Goal: Contribute content: Contribute content

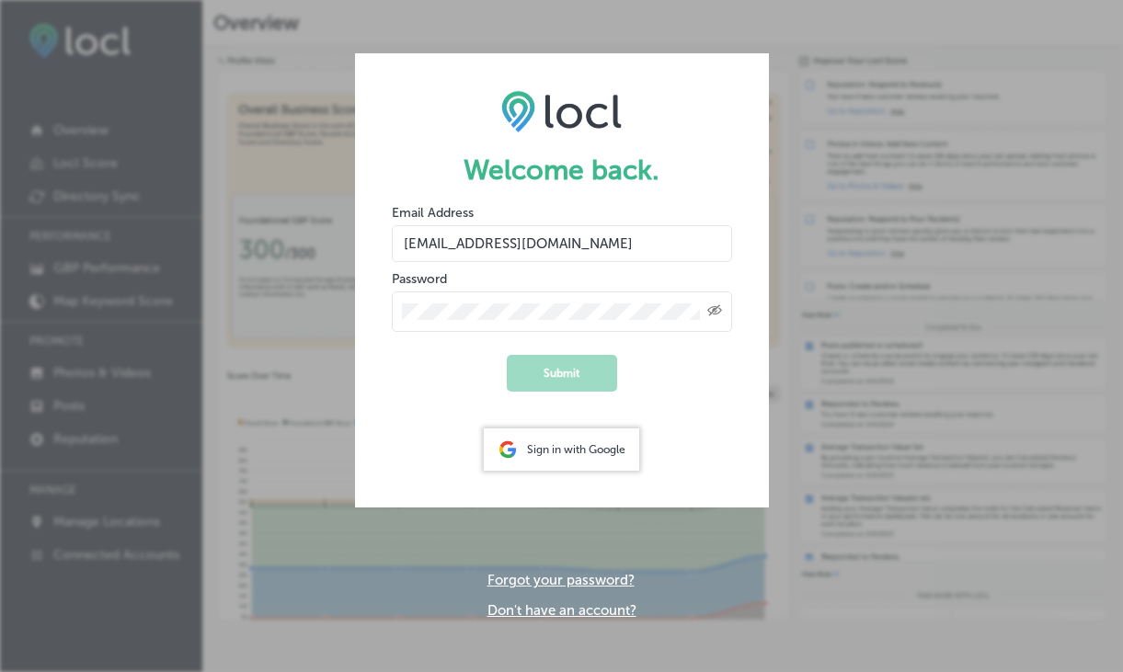
type input "online@travelsalem.com"
click at [537, 366] on button "Submit" at bounding box center [562, 373] width 110 height 37
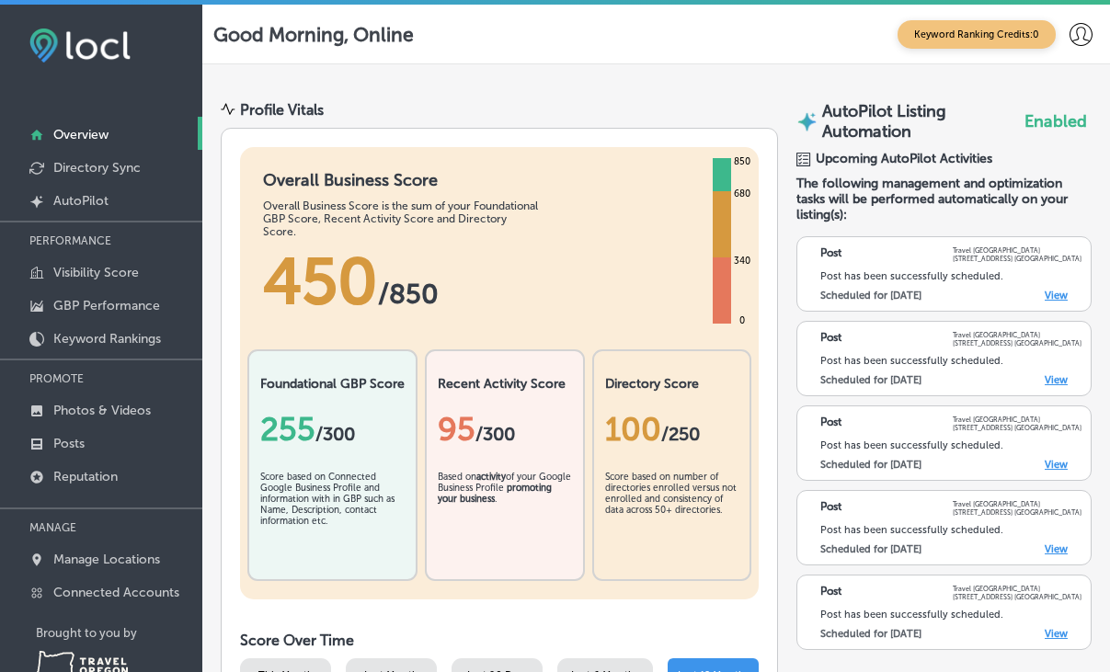
click at [1045, 292] on link "View" at bounding box center [1056, 296] width 23 height 12
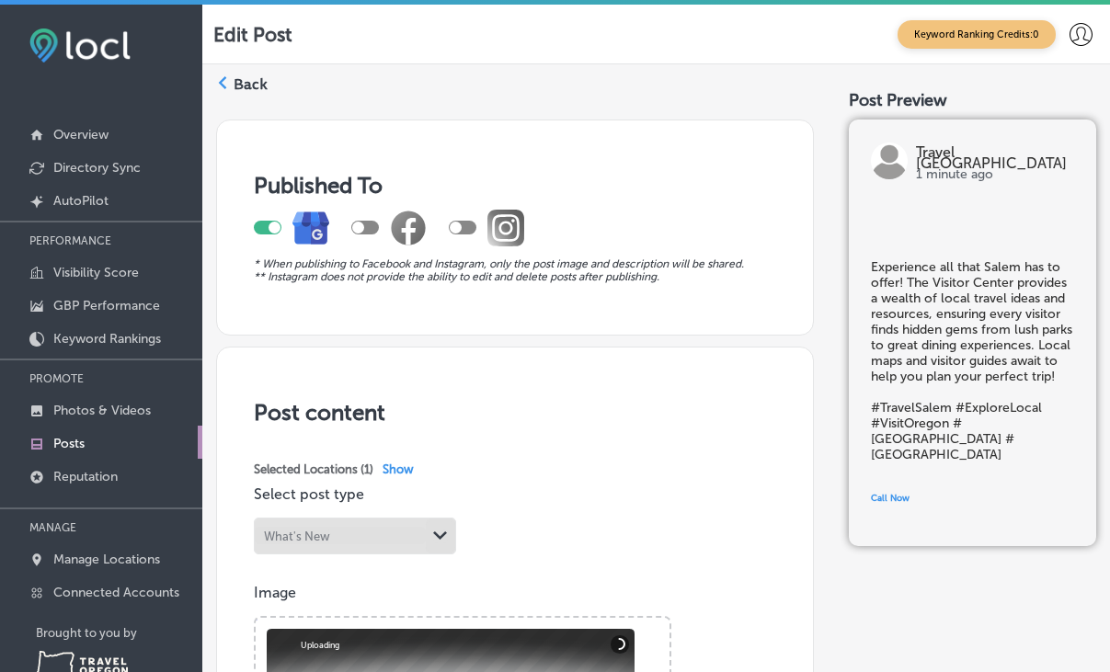
scroll to position [320, 0]
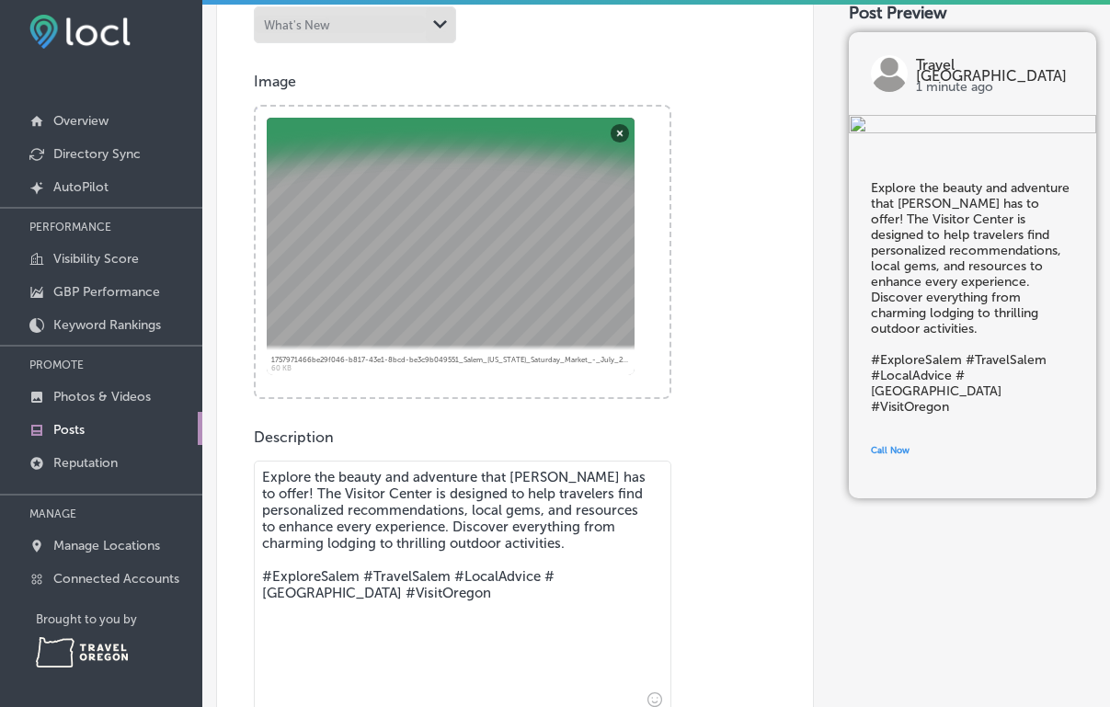
scroll to position [460, 0]
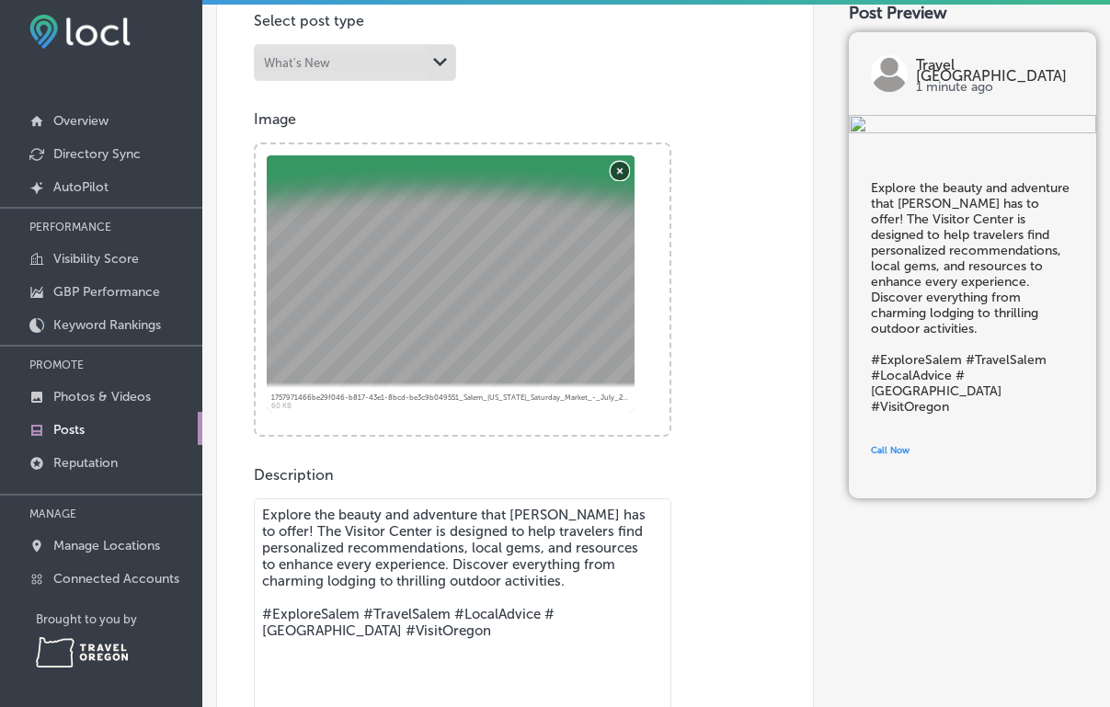
click at [623, 174] on button "Remove" at bounding box center [620, 170] width 18 height 18
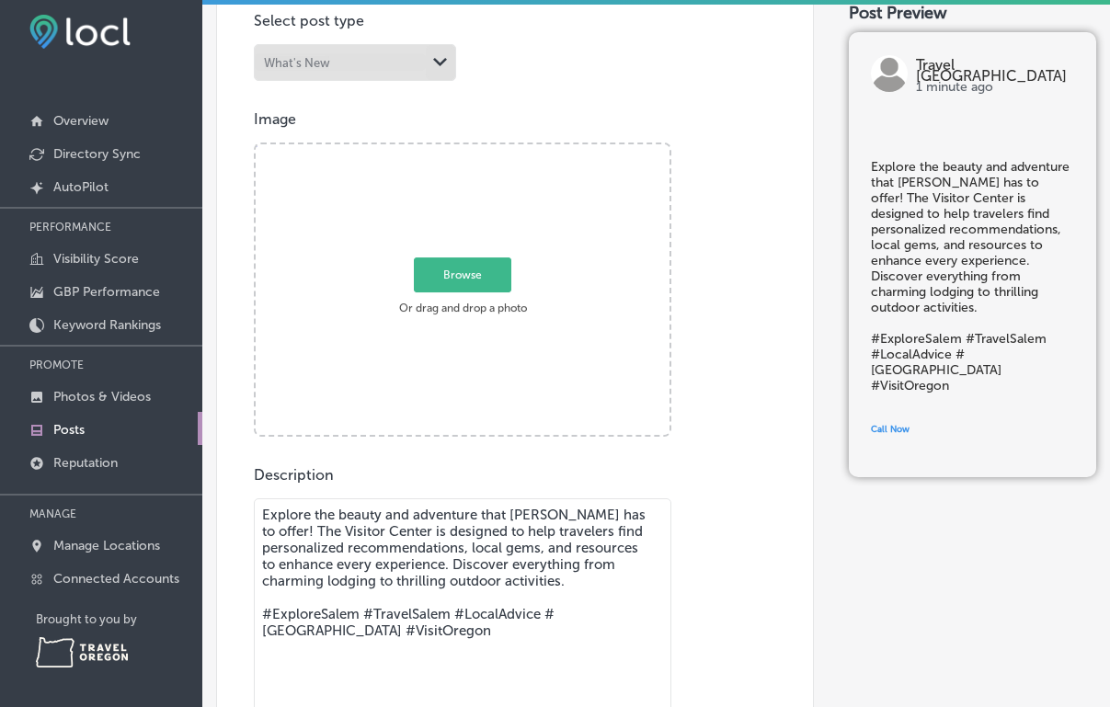
click at [465, 283] on span "Browse" at bounding box center [463, 275] width 98 height 35
click at [465, 150] on input "Browse Or drag and drop a photo" at bounding box center [463, 147] width 414 height 6
type input "C:\fakepath\OregonGardenFallColors_CourtesyofOregonGarden.jpg"
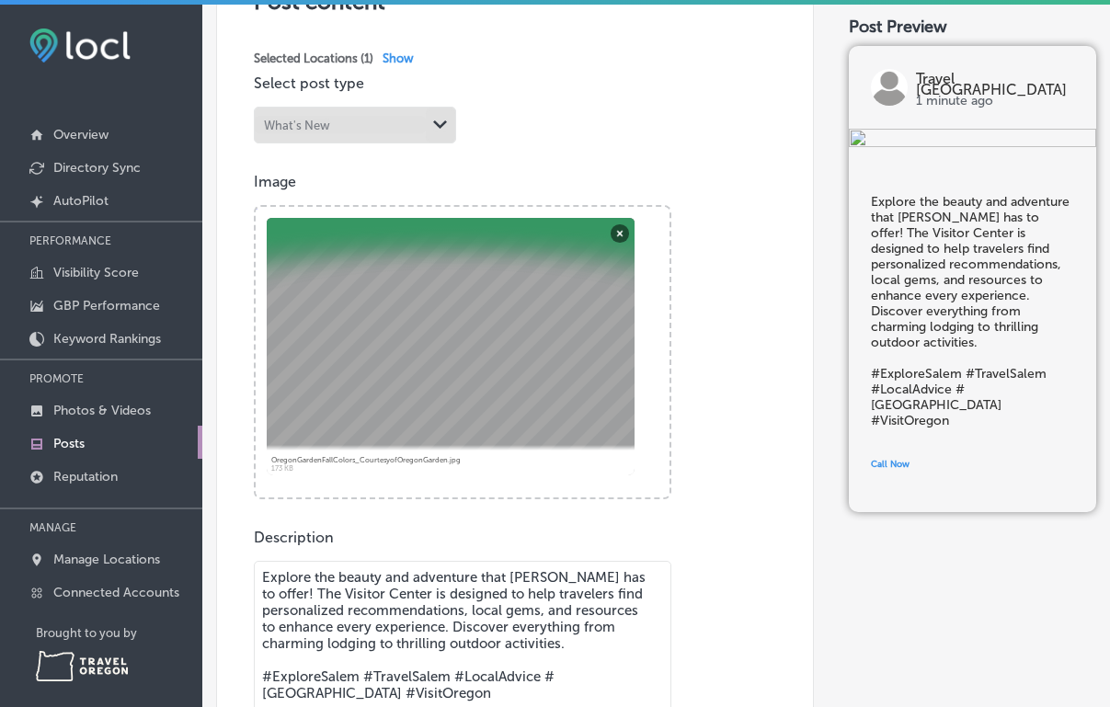
scroll to position [793, 0]
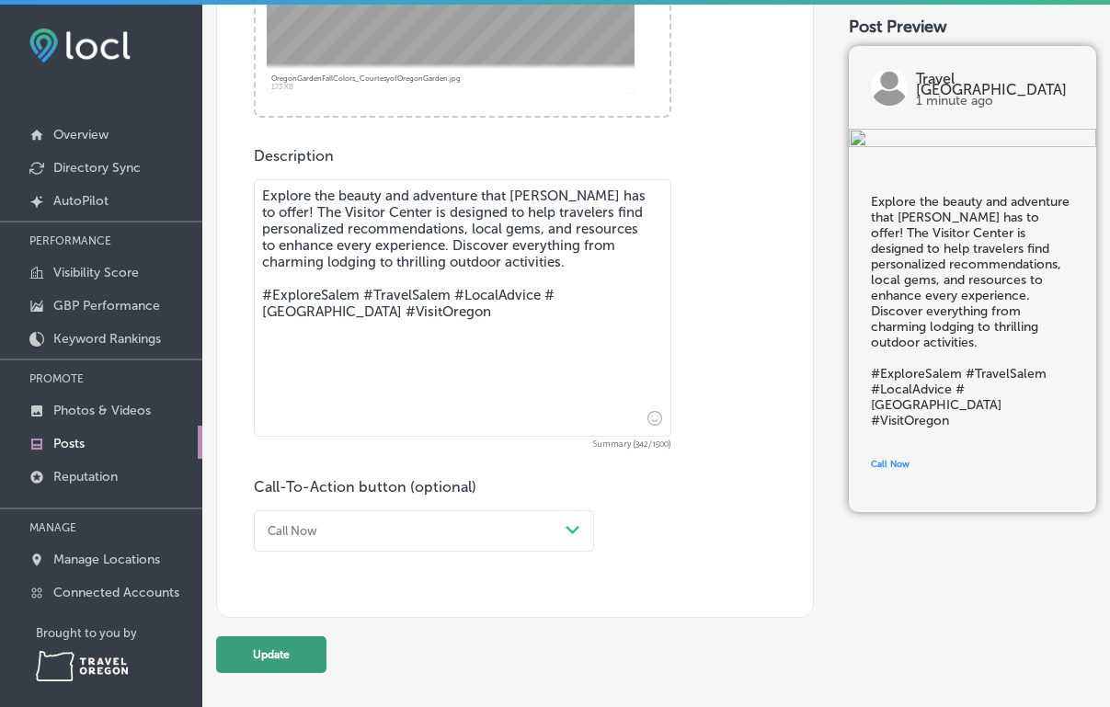
click at [251, 664] on button "Update" at bounding box center [271, 655] width 110 height 37
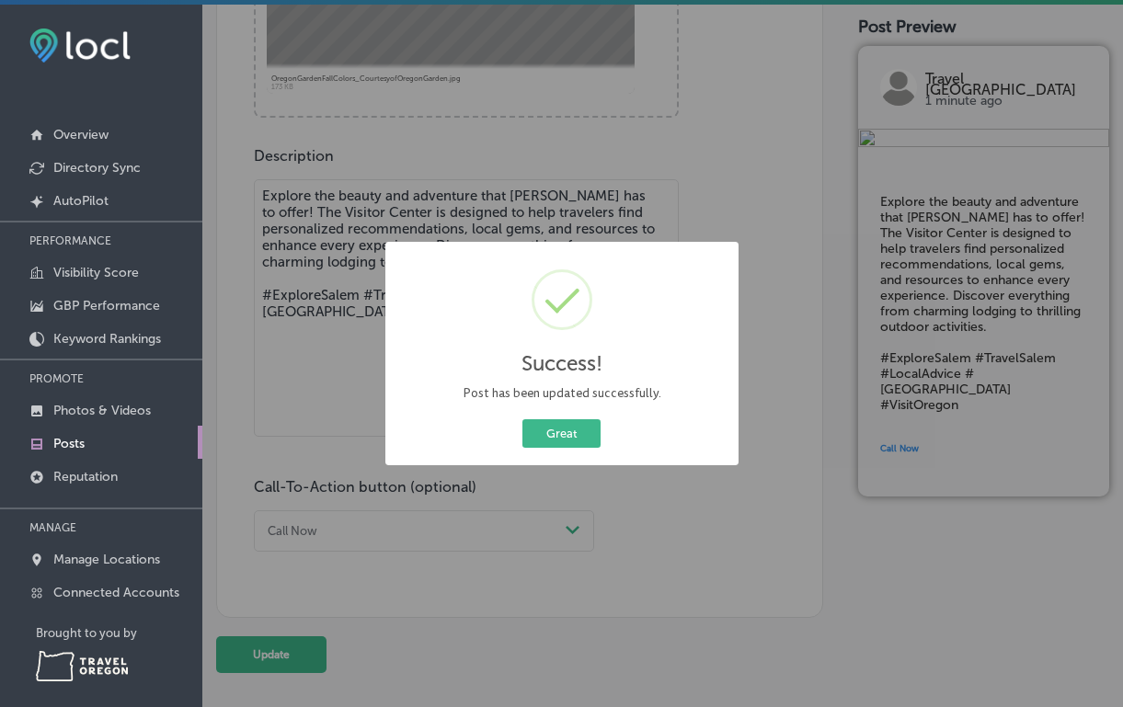
click at [246, 255] on div "Success! × Post has been updated successfully. Great Cancel" at bounding box center [561, 353] width 1123 height 707
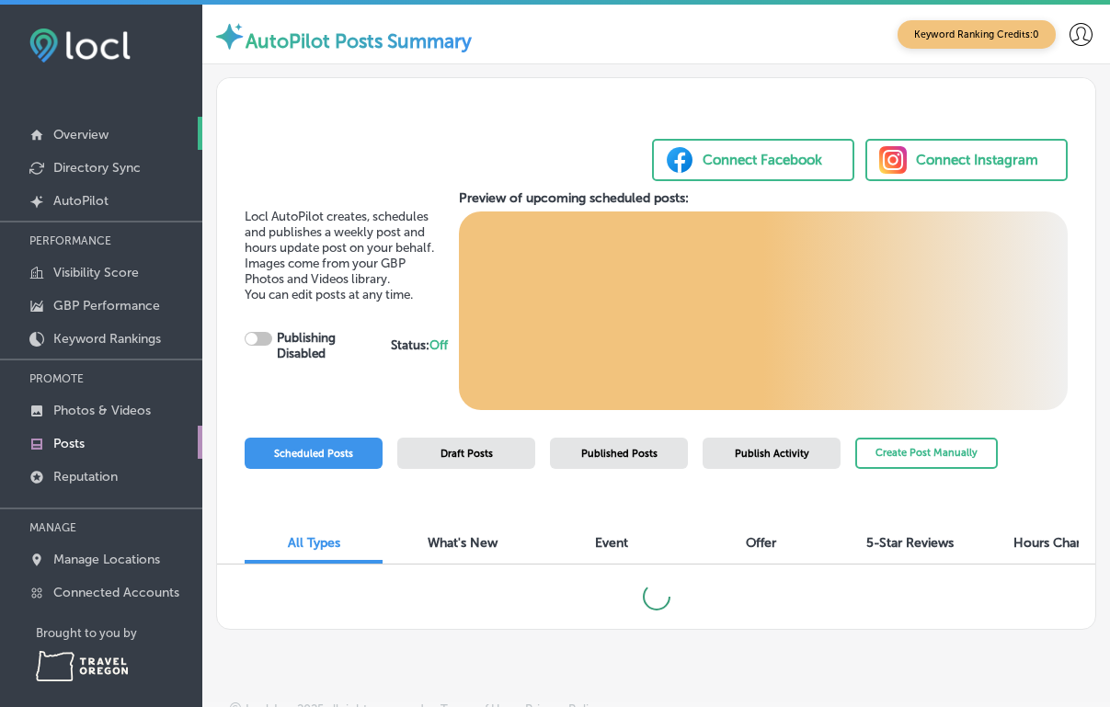
click at [80, 130] on p "Overview" at bounding box center [80, 135] width 55 height 16
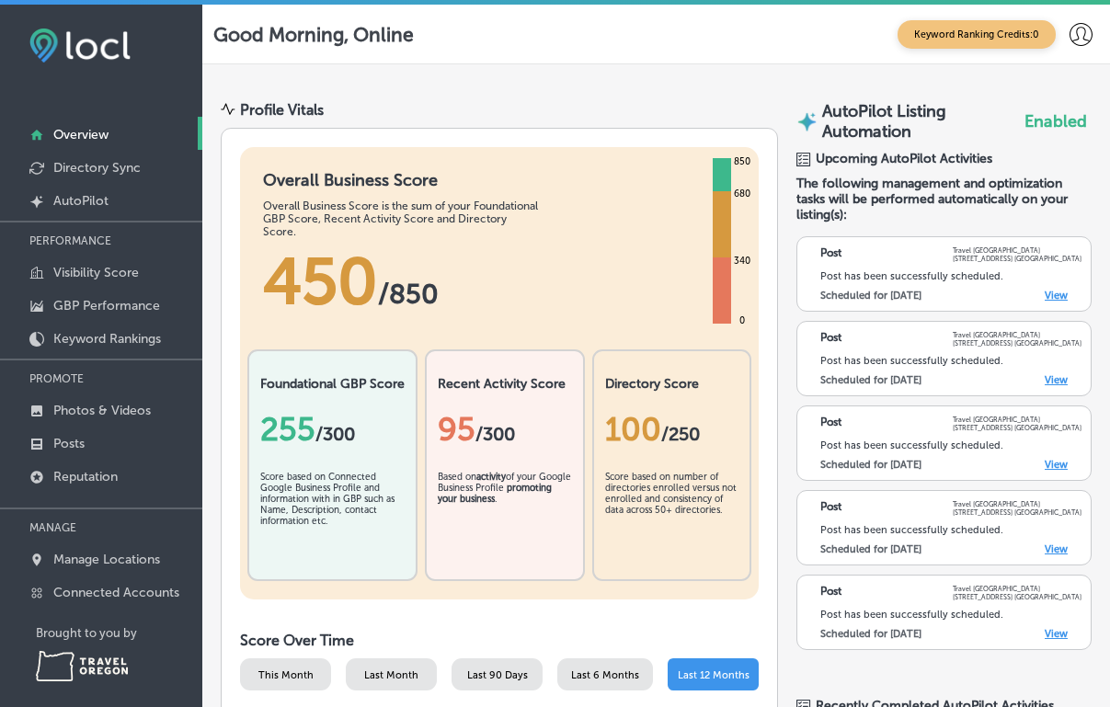
click at [1045, 632] on link "View" at bounding box center [1056, 634] width 23 height 12
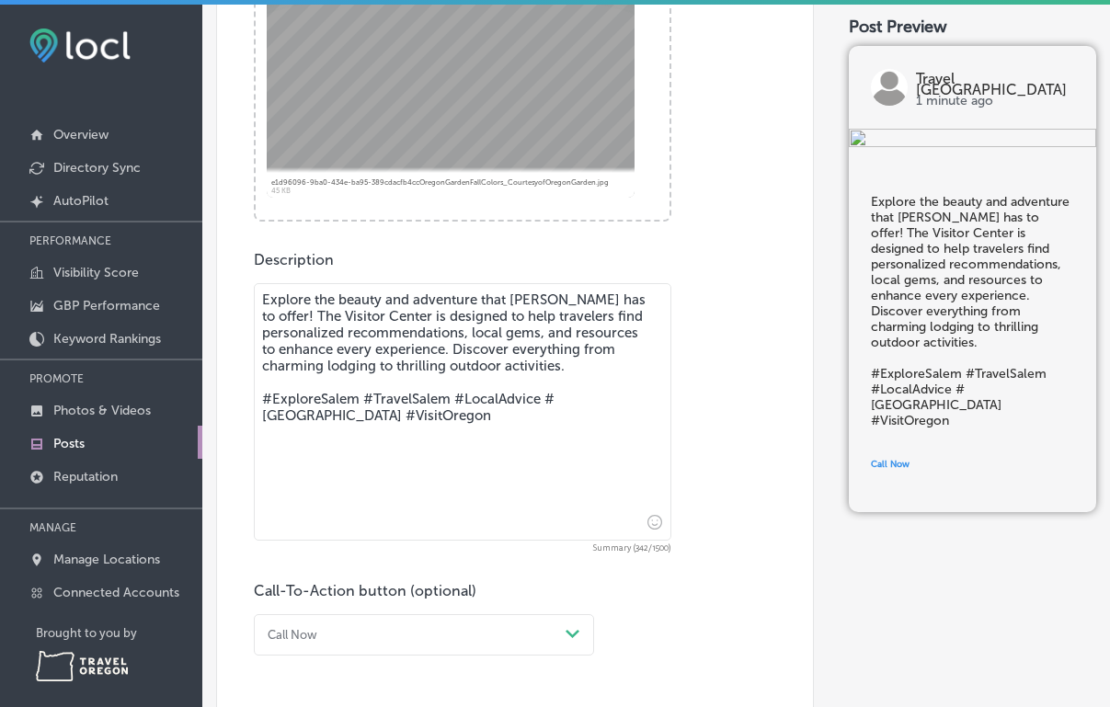
scroll to position [858, 0]
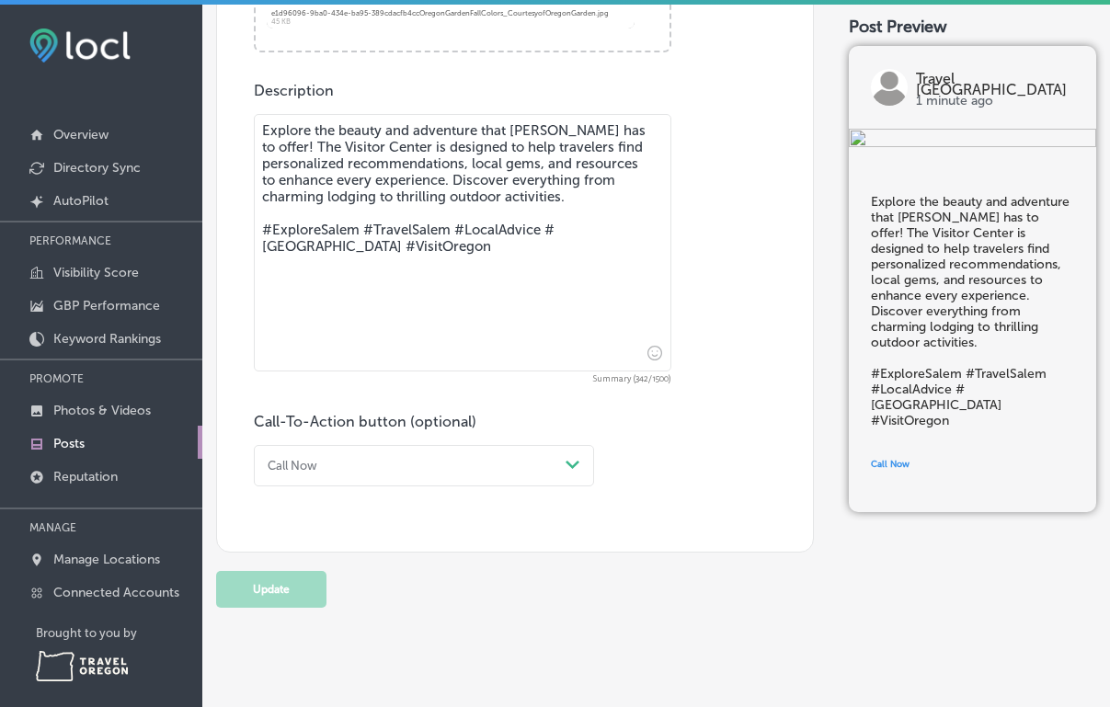
drag, startPoint x: 368, startPoint y: 154, endPoint x: 257, endPoint y: 157, distance: 111.4
click at [257, 157] on textarea "Explore the beauty and adventure that [PERSON_NAME] has to offer! The Visitor C…" at bounding box center [463, 243] width 418 height 258
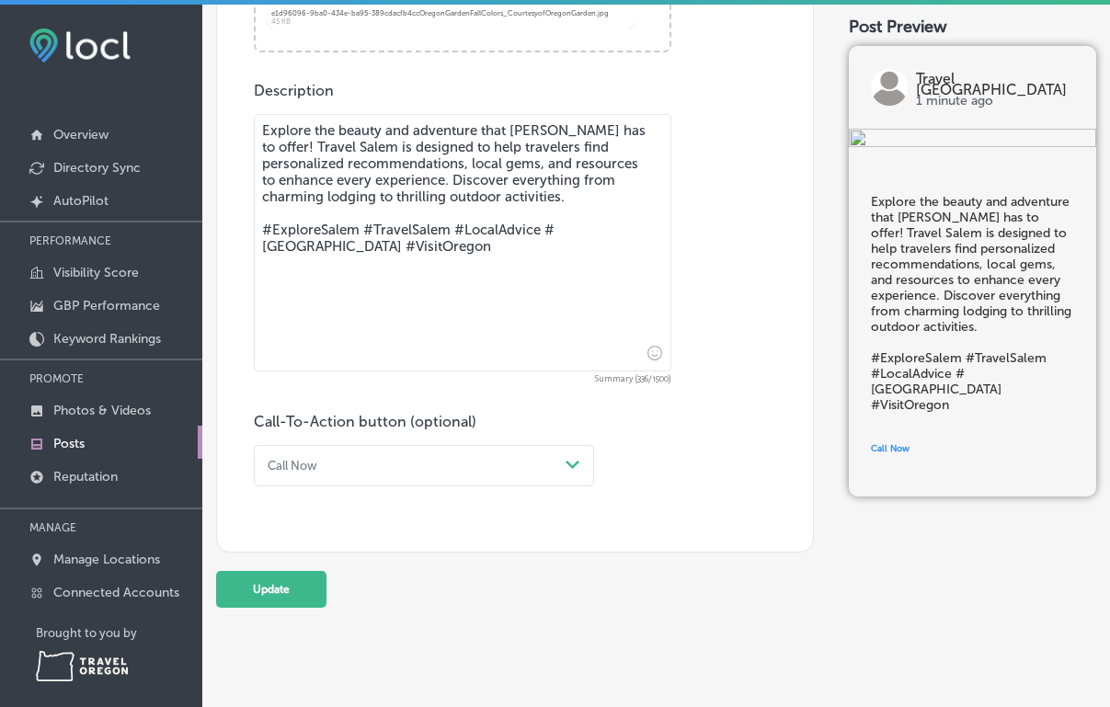
click at [367, 191] on textarea "Explore the beauty and adventure that Salem has to offer! Travel Salem is desig…" at bounding box center [463, 243] width 418 height 258
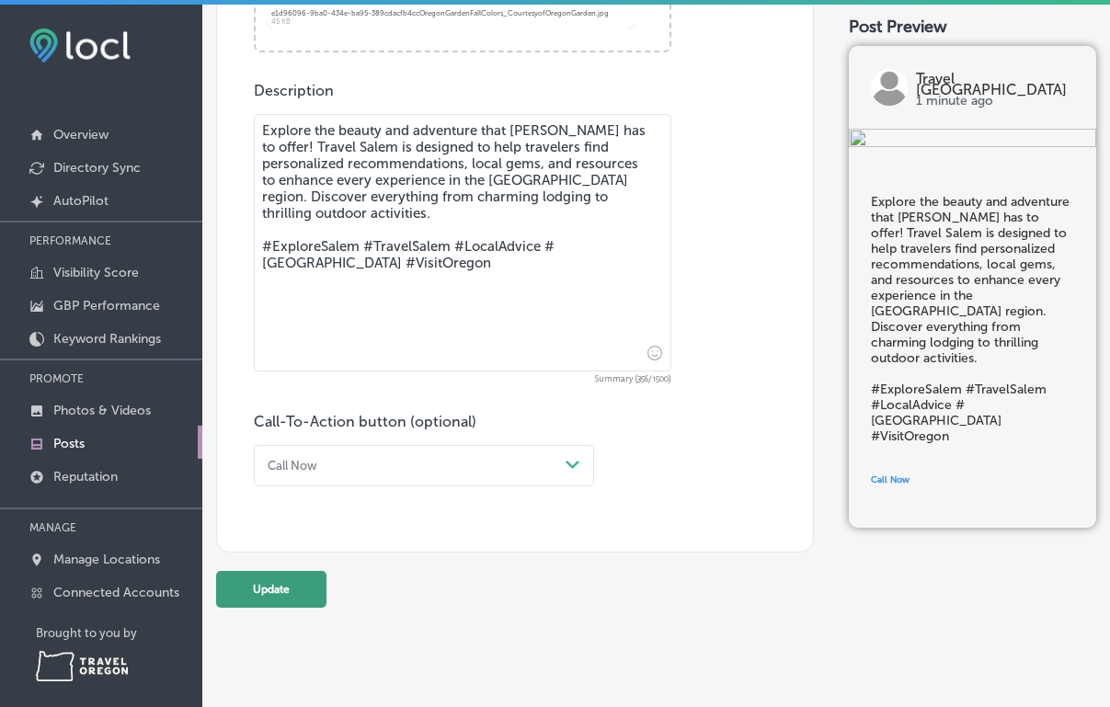
type textarea "Explore the beauty and adventure that Salem has to offer! Travel Salem is desig…"
click at [266, 605] on button "Update" at bounding box center [271, 589] width 110 height 37
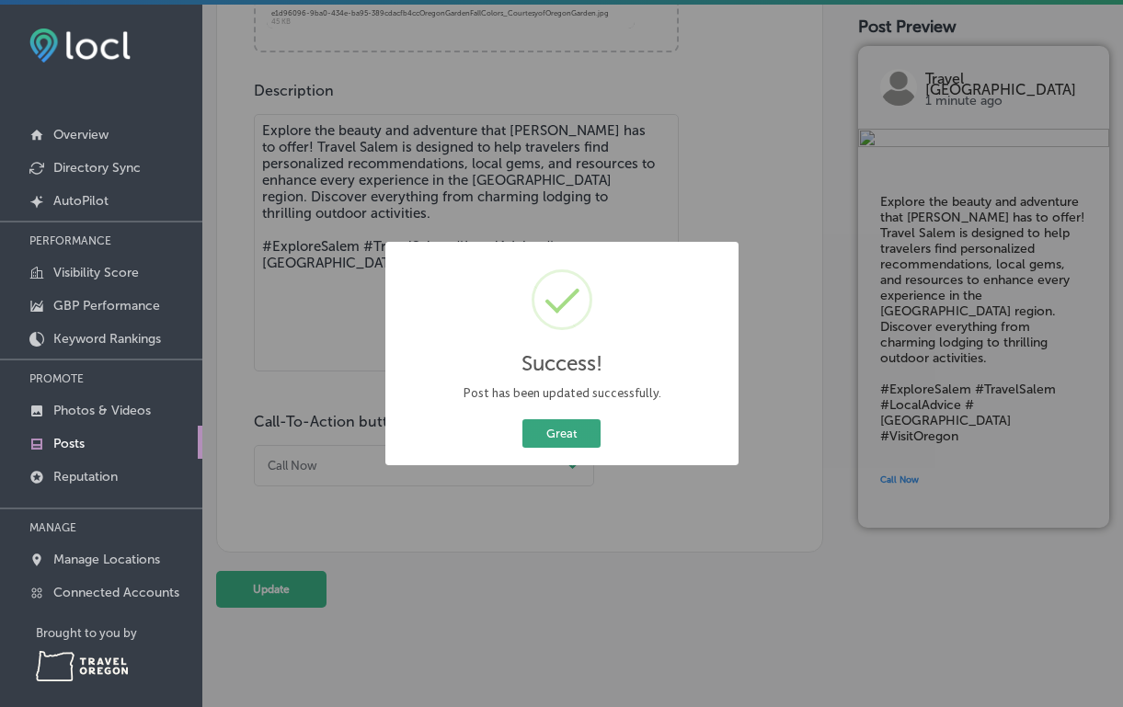
click at [562, 439] on button "Great" at bounding box center [561, 433] width 78 height 29
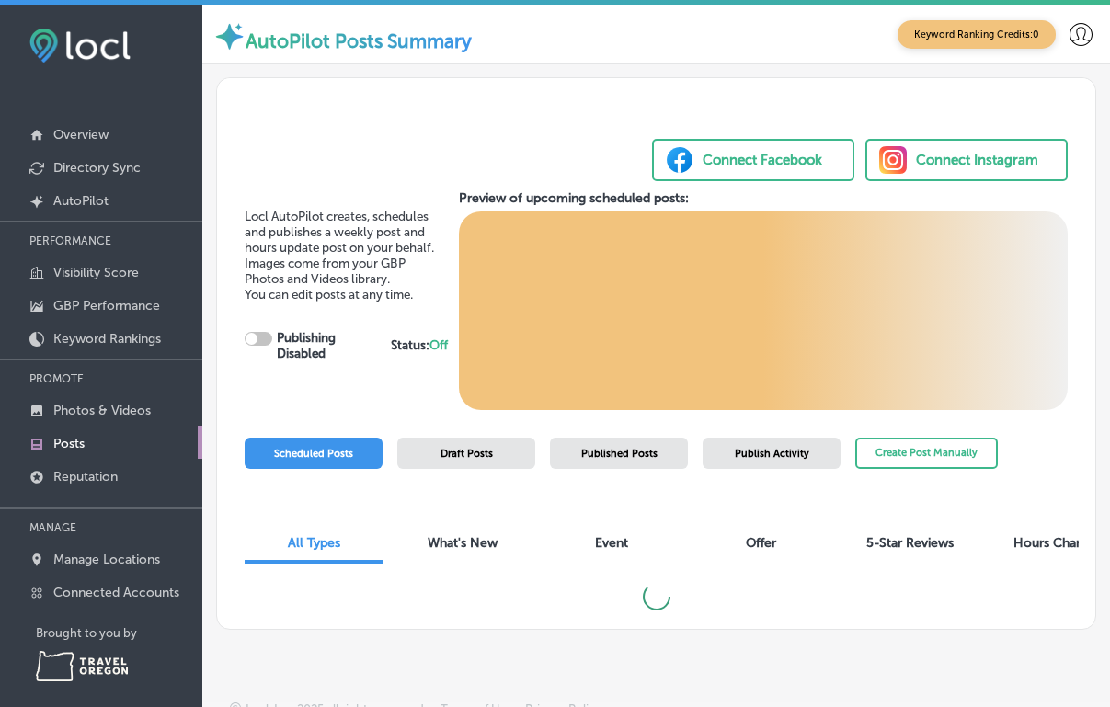
checkbox input "true"
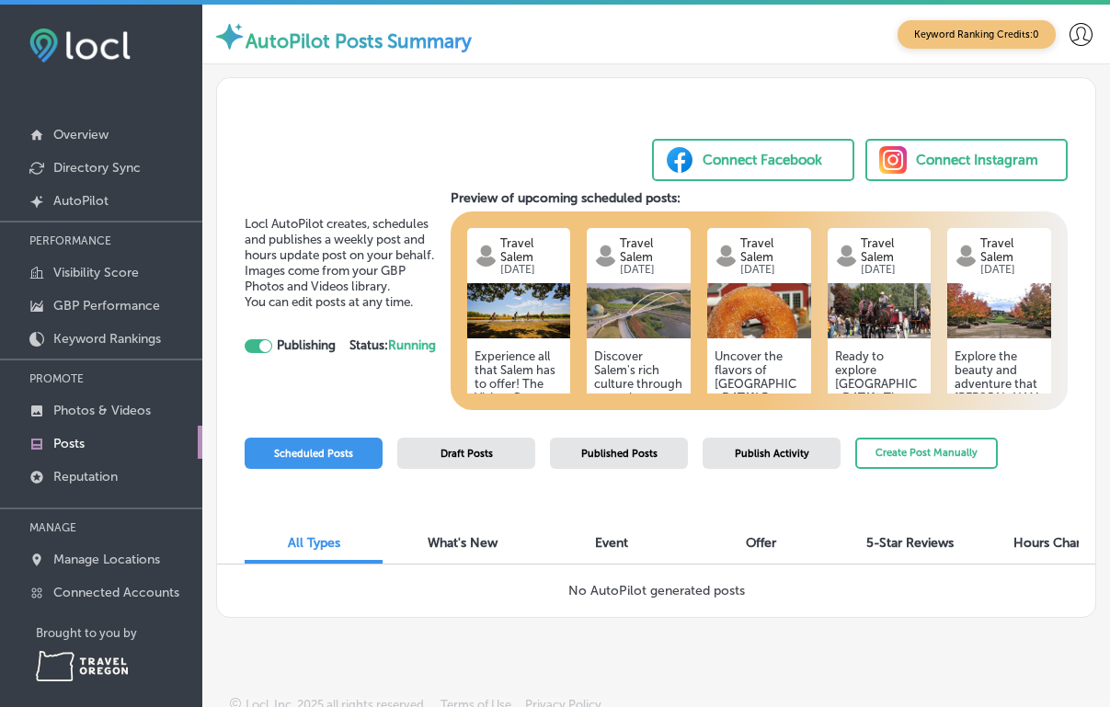
click at [876, 308] on img at bounding box center [880, 310] width 104 height 55
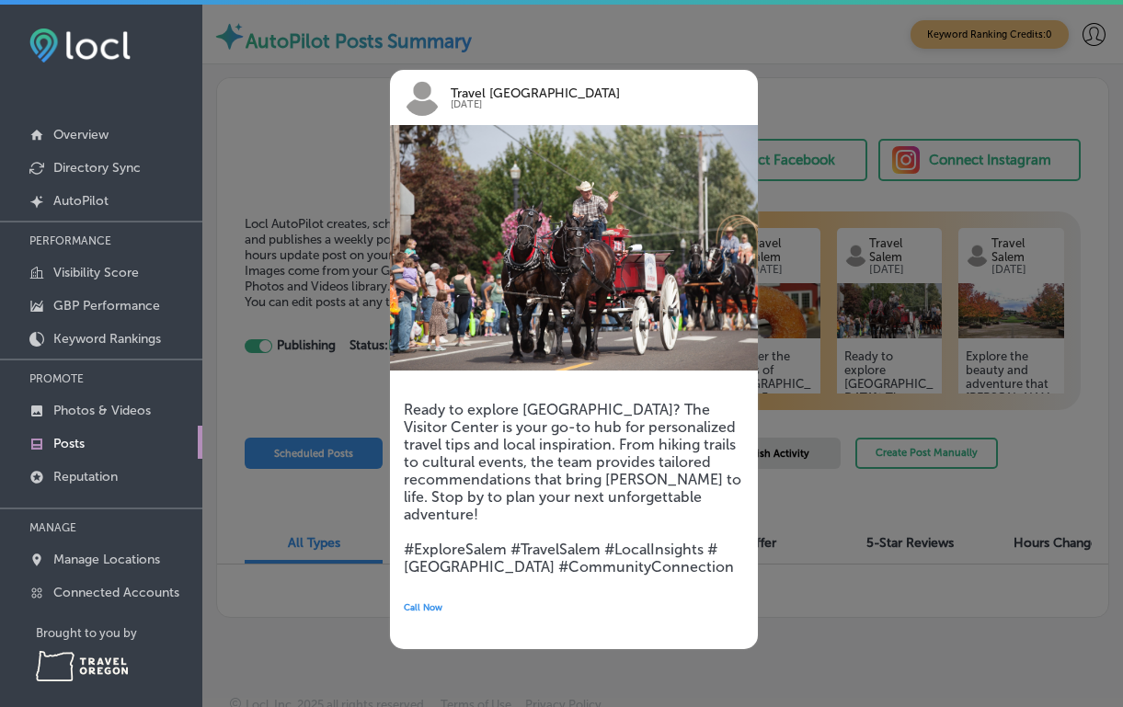
click at [844, 70] on div at bounding box center [561, 353] width 1123 height 707
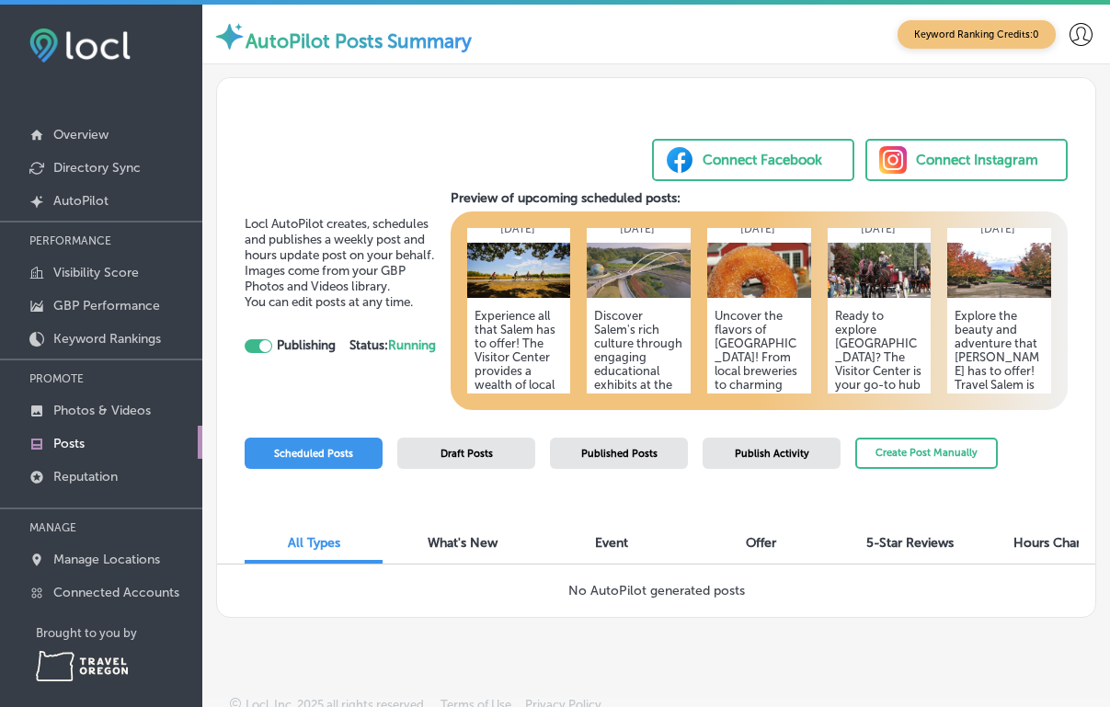
scroll to position [6, 0]
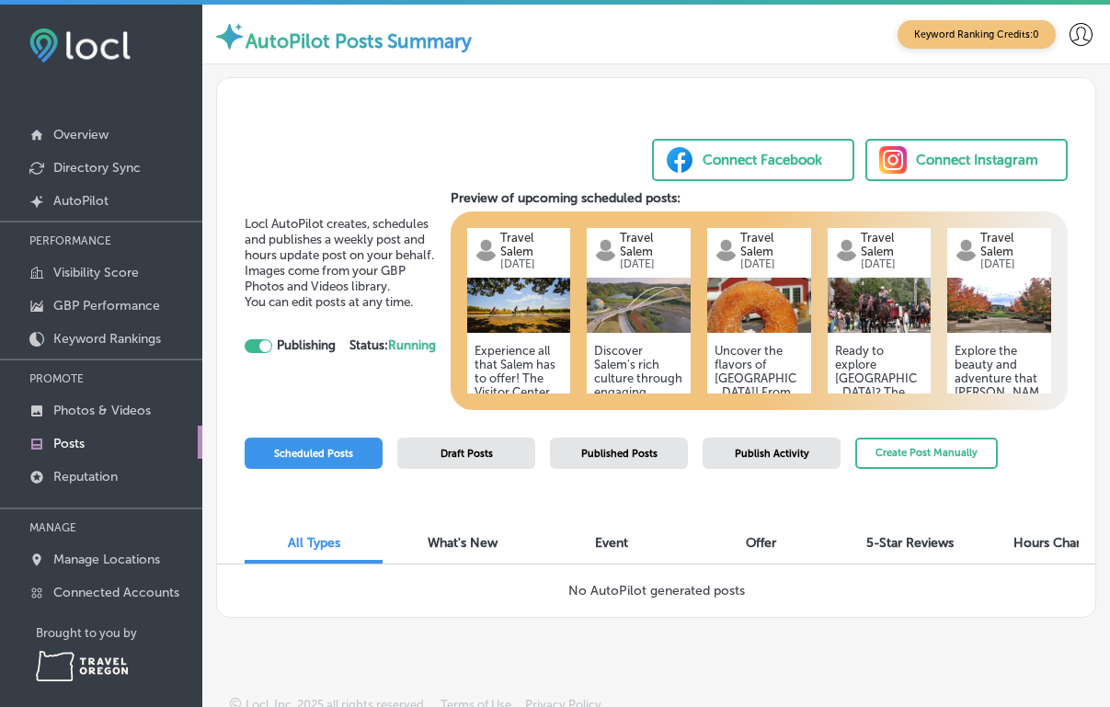
click at [864, 238] on p "Travel Salem Visitor..." at bounding box center [892, 245] width 63 height 29
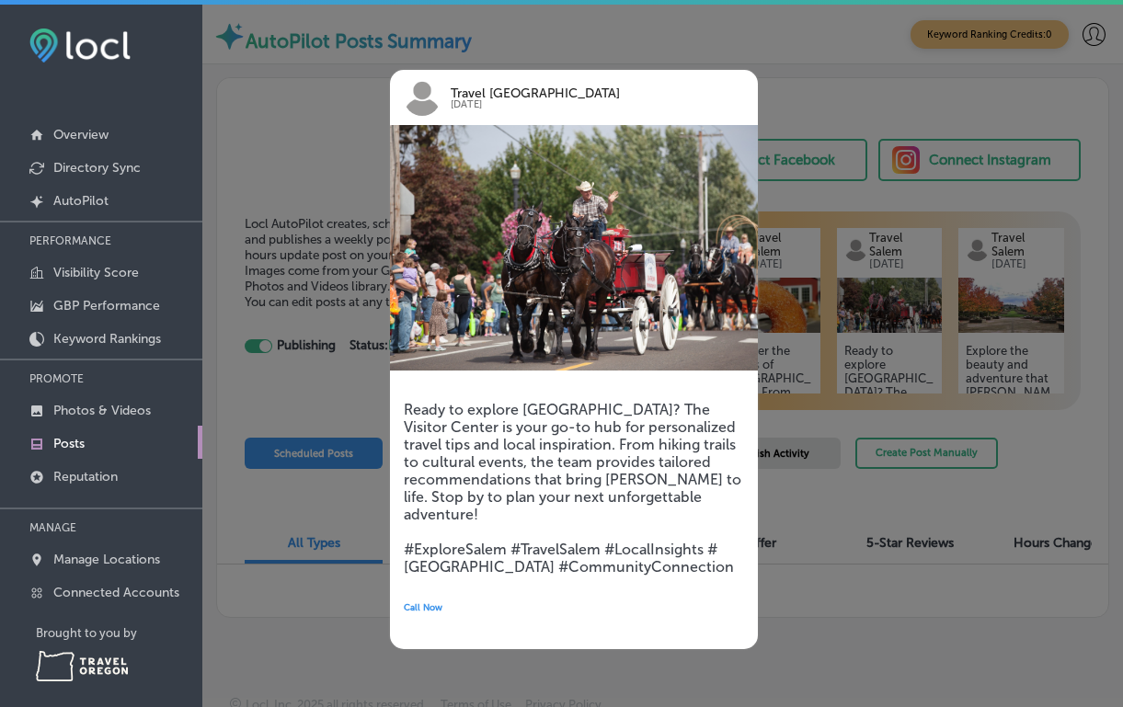
click at [296, 164] on div at bounding box center [561, 353] width 1123 height 707
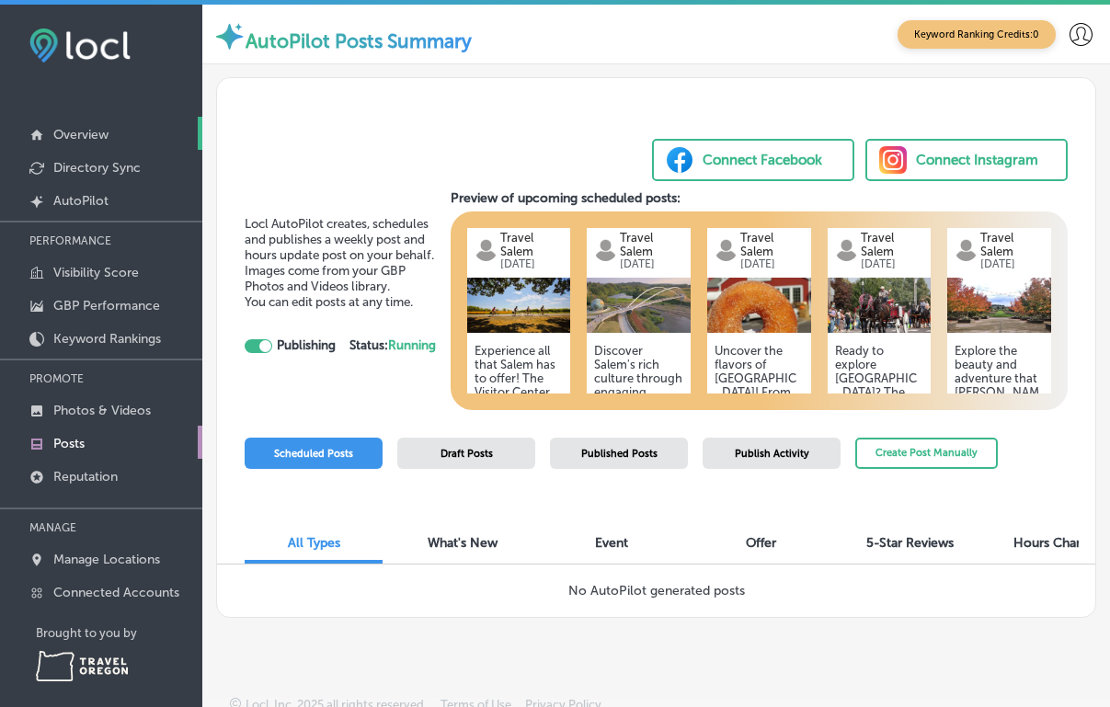
click at [96, 132] on p "Overview" at bounding box center [80, 135] width 55 height 16
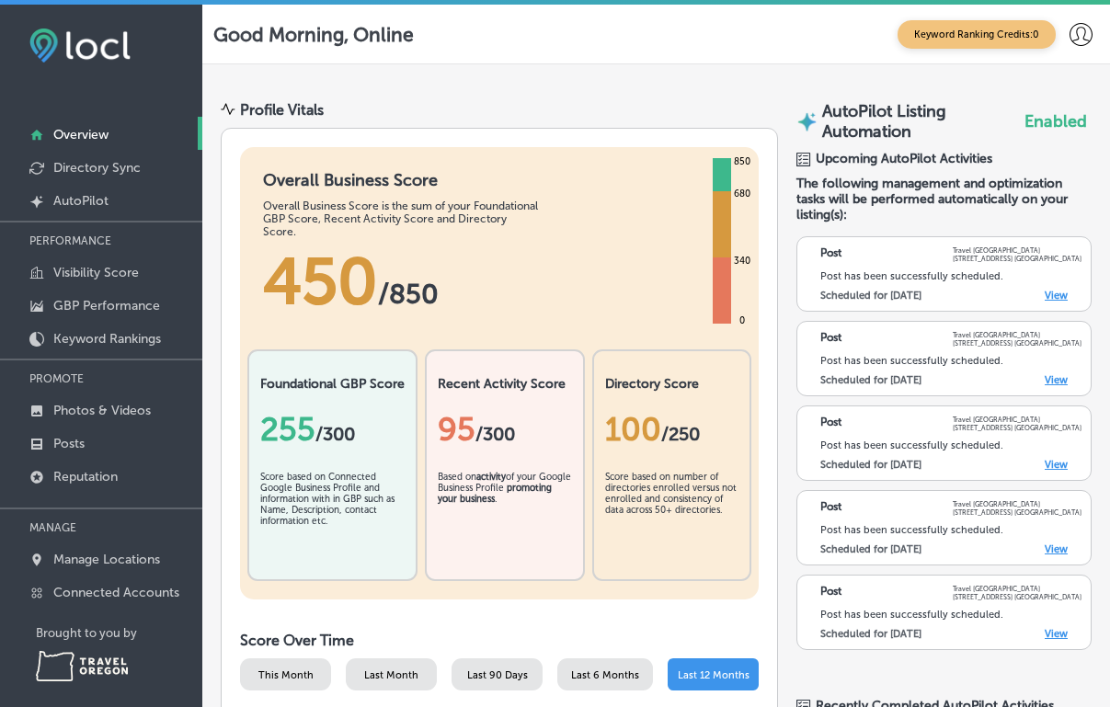
scroll to position [32, 0]
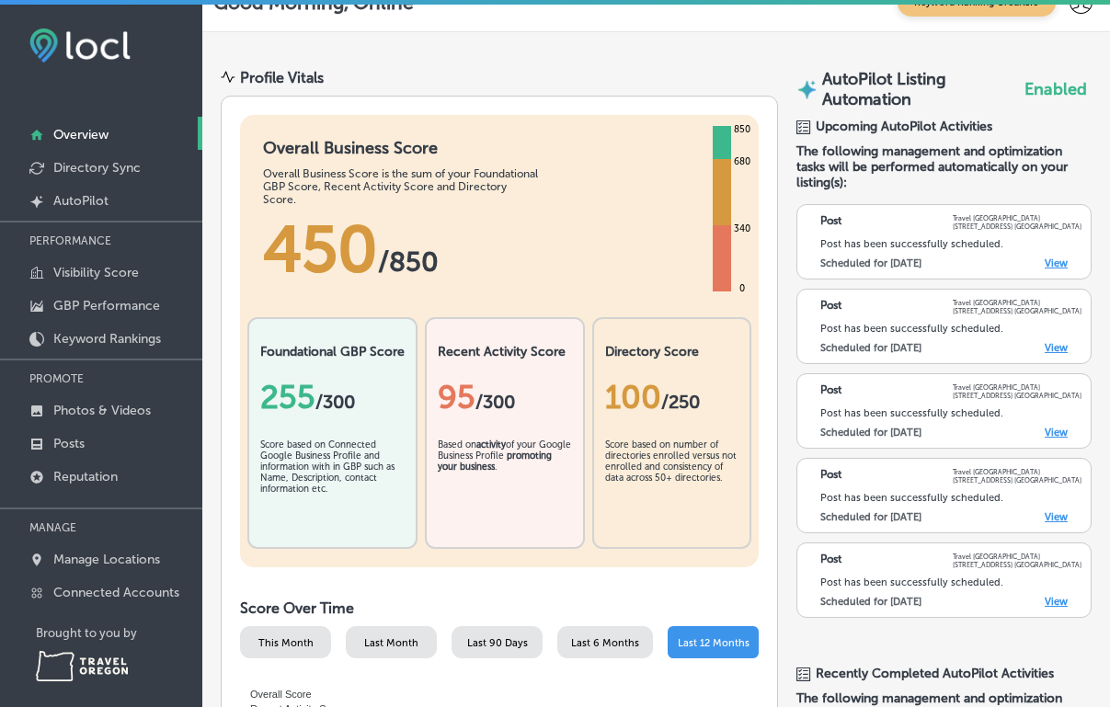
click at [1045, 515] on link "View" at bounding box center [1056, 517] width 23 height 12
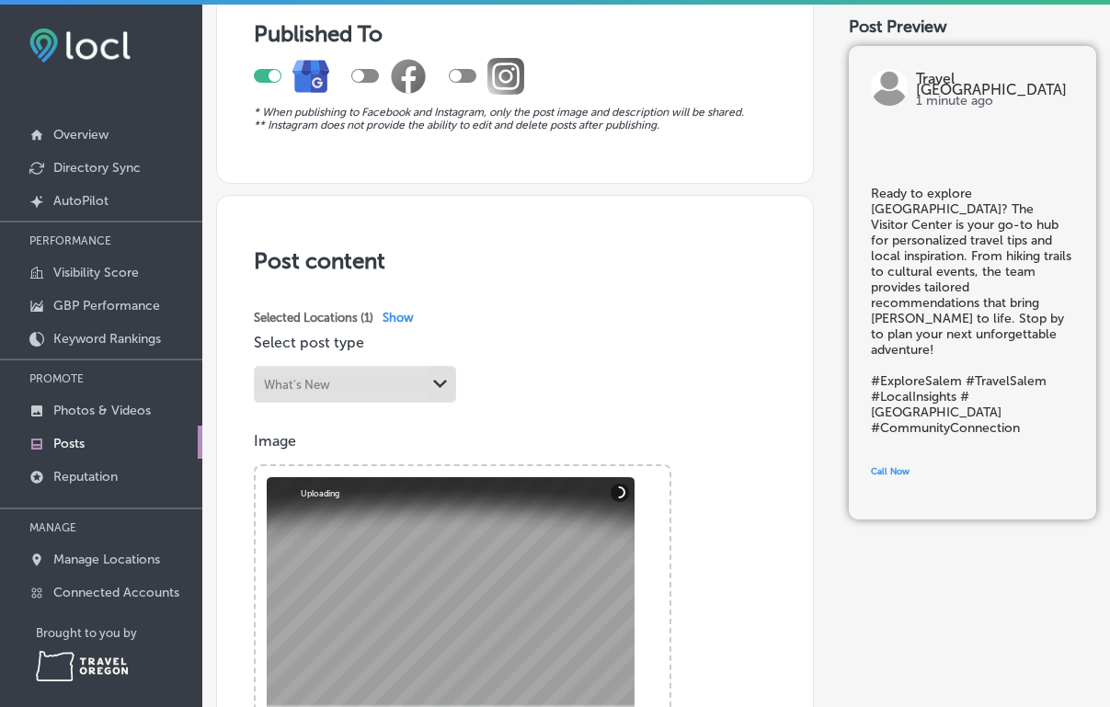
scroll to position [311, 0]
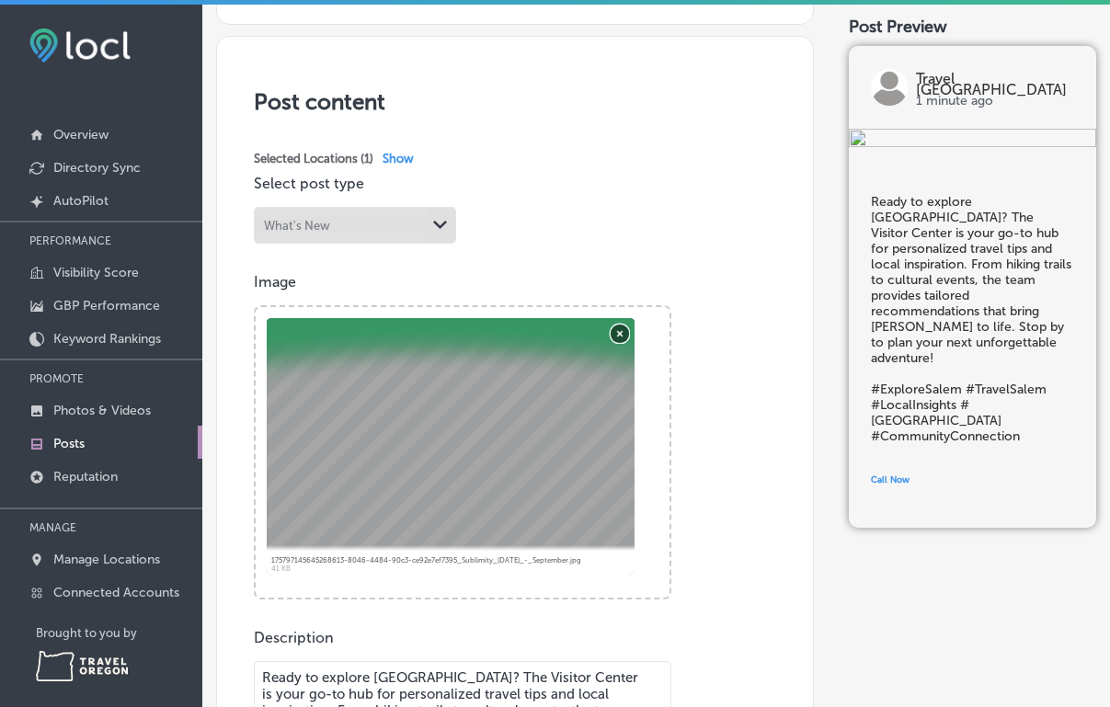
click at [621, 342] on button "Remove" at bounding box center [620, 333] width 18 height 18
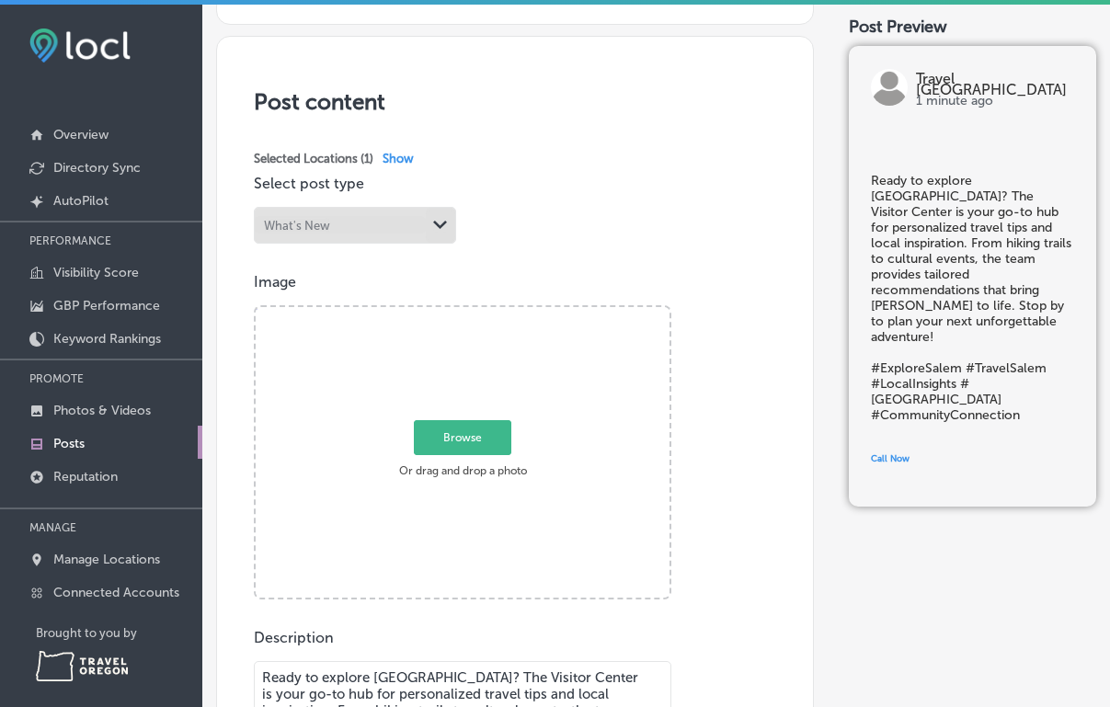
click at [468, 449] on span "Browse" at bounding box center [463, 436] width 98 height 35
click at [468, 313] on input "Browse Or drag and drop a photo" at bounding box center [463, 310] width 414 height 6
type input "C:\fakepath\35891B7D-8EDE-4178-A337-D194BCA87497_1_105_c.jpg"
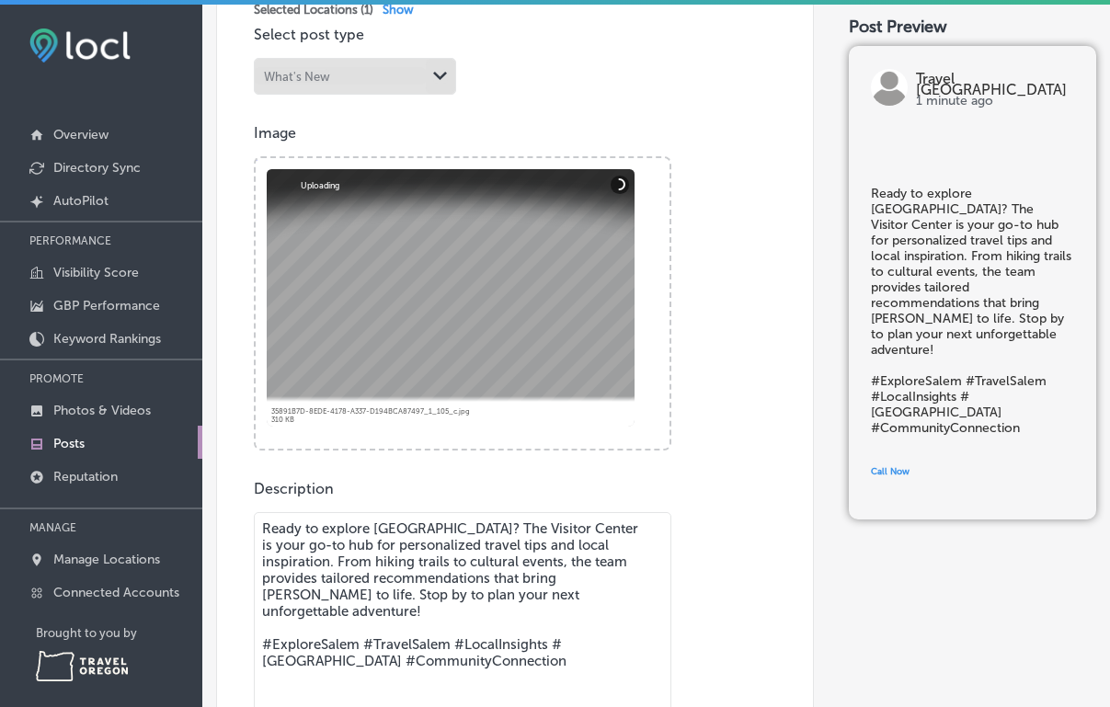
scroll to position [495, 0]
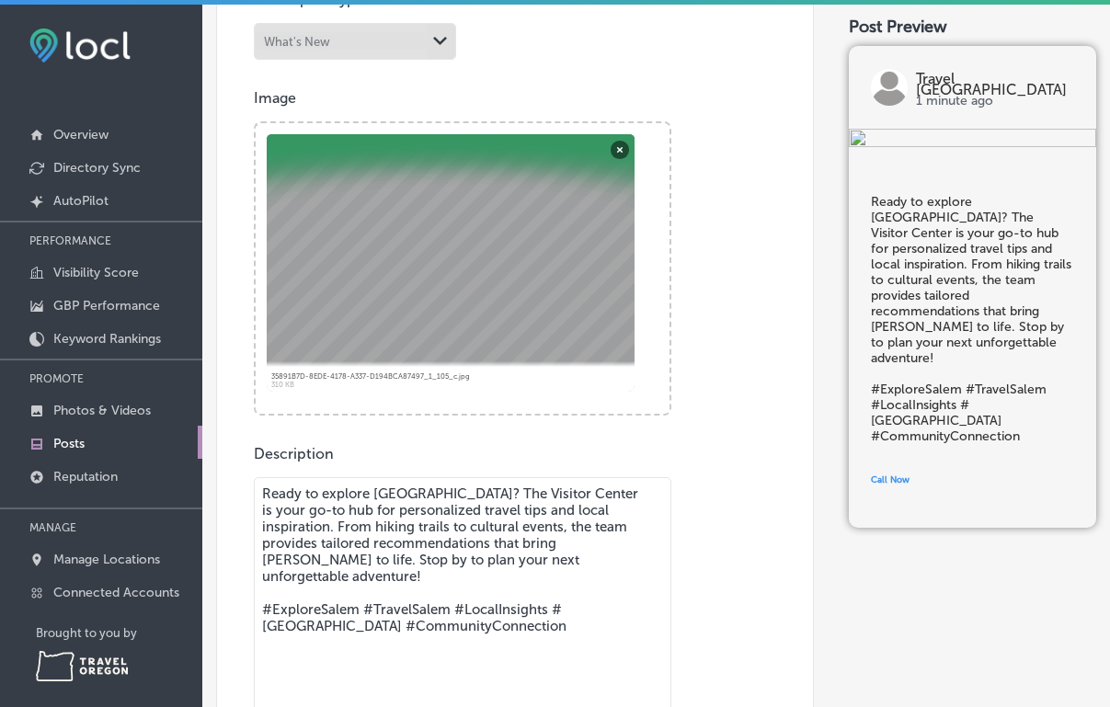
drag, startPoint x: 577, startPoint y: 518, endPoint x: 424, endPoint y: 502, distance: 153.5
click at [420, 503] on textarea "Ready to explore [GEOGRAPHIC_DATA]? The Visitor Center is your go-to hub for pe…" at bounding box center [463, 606] width 418 height 258
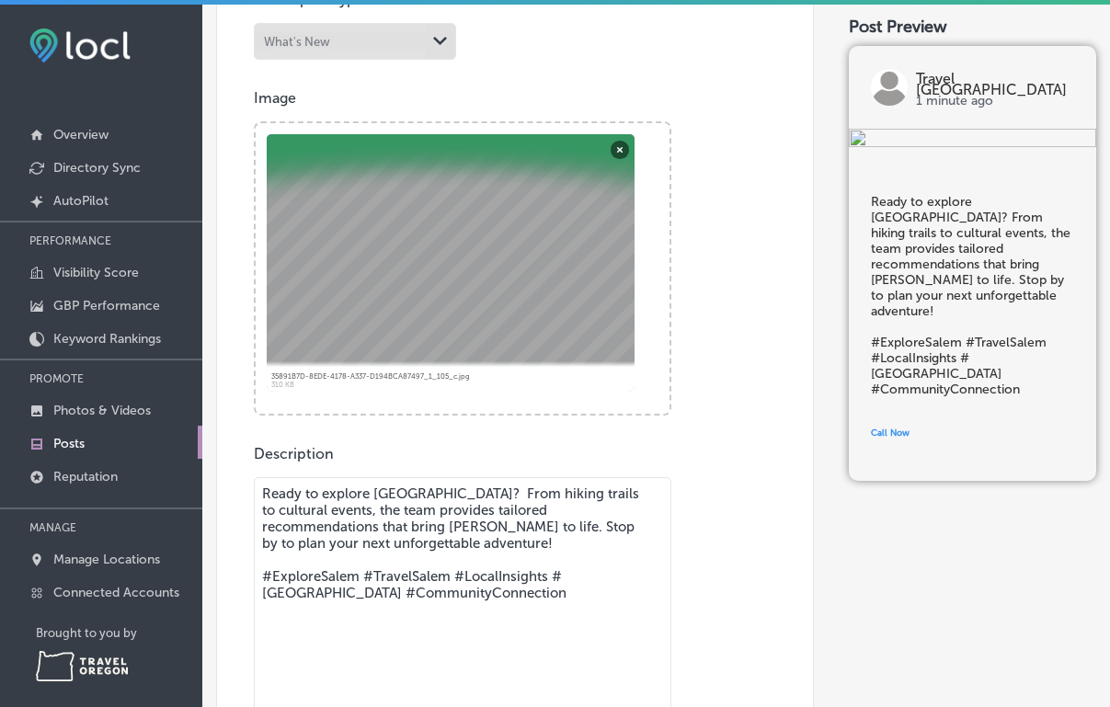
click at [284, 519] on textarea "Ready to explore [GEOGRAPHIC_DATA]? From hiking trails to cultural events, the …" at bounding box center [463, 606] width 418 height 258
click at [407, 500] on textarea "Ready to explore [GEOGRAPHIC_DATA]? From hiking trails to cultural events, the …" at bounding box center [463, 606] width 418 height 258
click at [369, 504] on textarea "Ready to explore [GEOGRAPHIC_DATA]? From hiking trails to cultural events, the …" at bounding box center [463, 606] width 418 height 258
click at [429, 502] on textarea "Ready to explore the [GEOGRAPHIC_DATA]? From hiking trails to cultural events, …" at bounding box center [463, 606] width 418 height 258
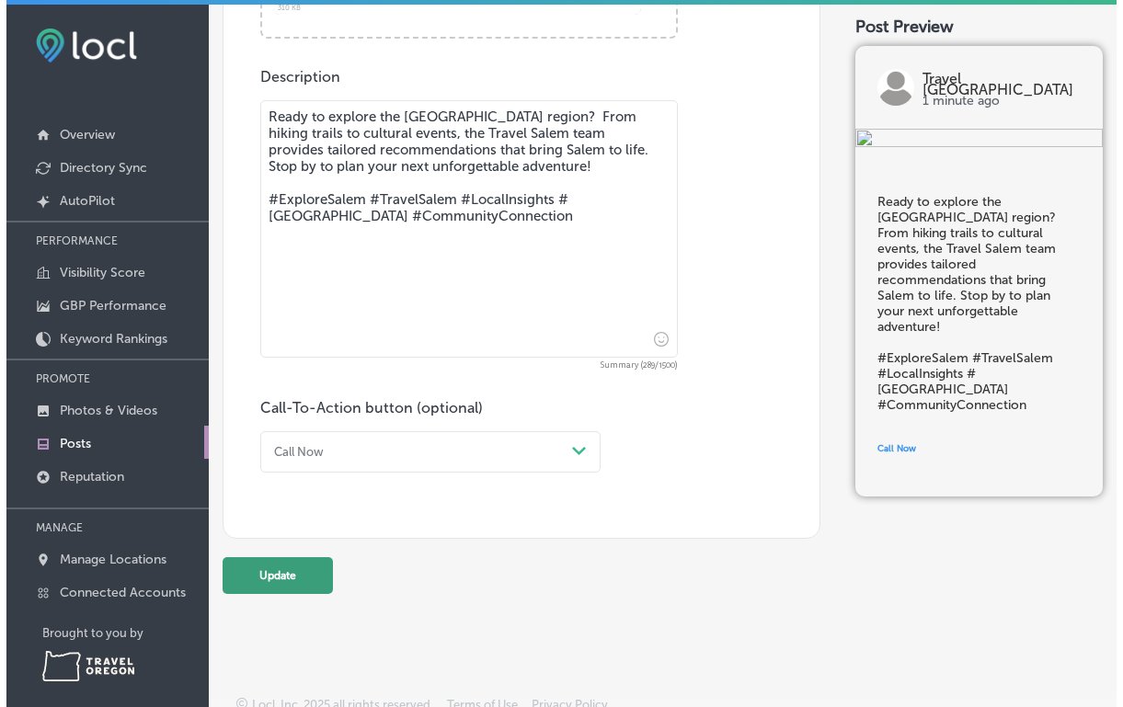
scroll to position [17, 0]
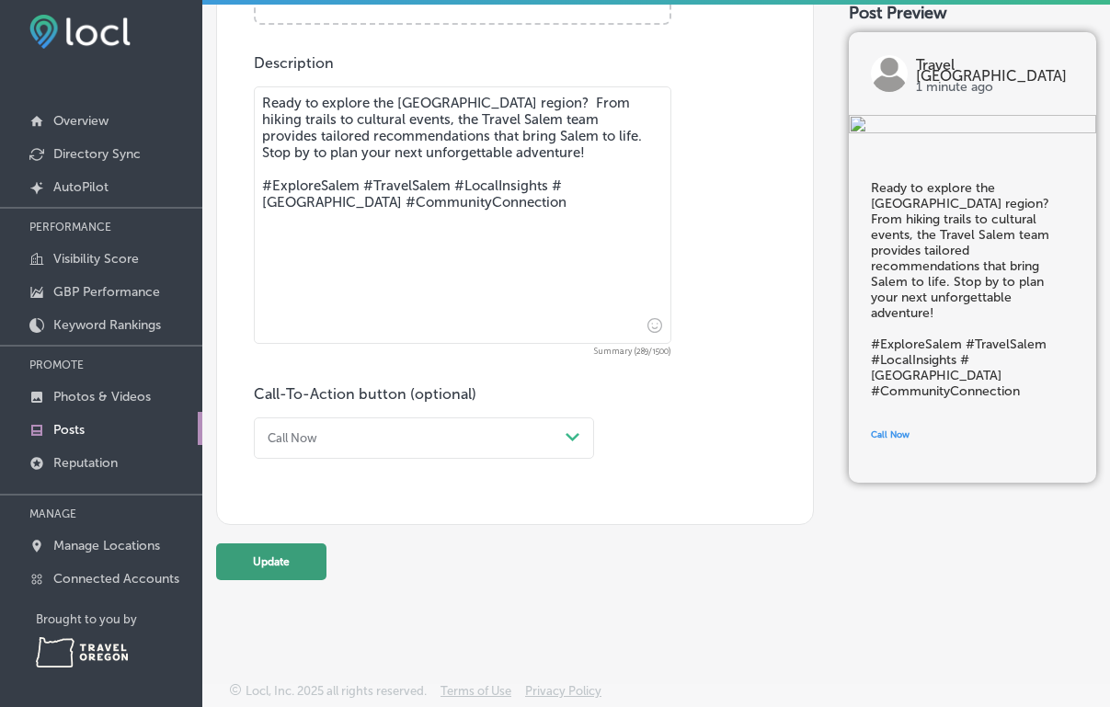
type textarea "Ready to explore the [GEOGRAPHIC_DATA] region? From hiking trails to cultural e…"
click at [285, 552] on button "Update" at bounding box center [271, 562] width 110 height 37
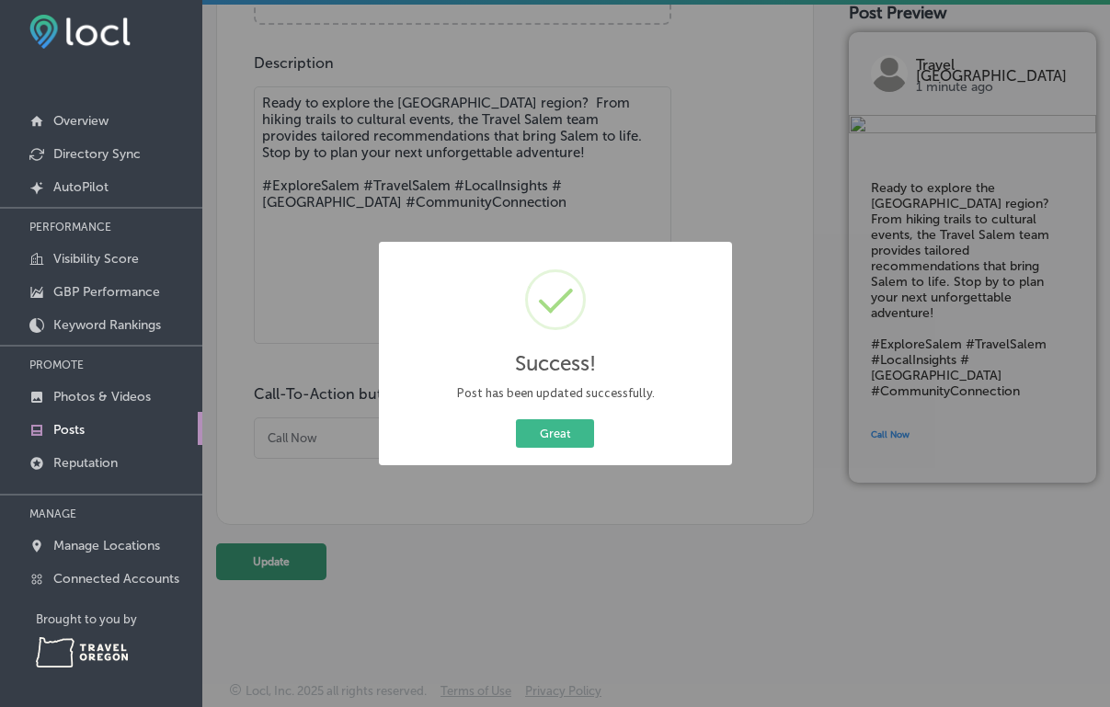
scroll to position [866, 0]
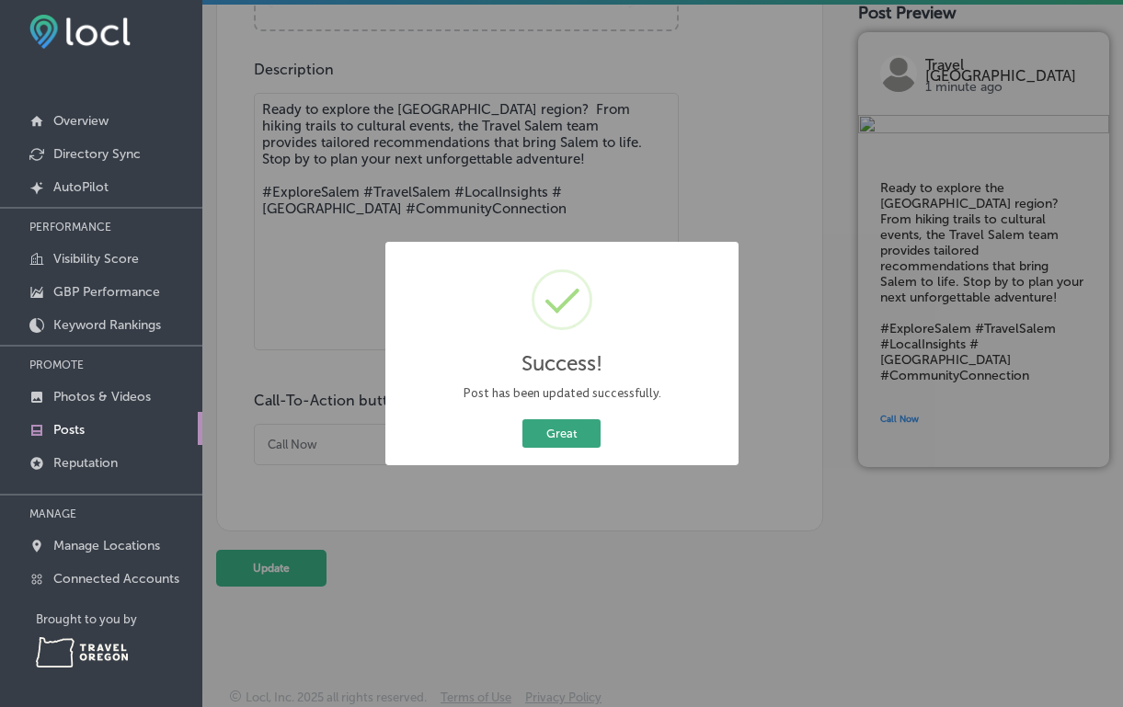
click at [550, 426] on button "Great" at bounding box center [561, 433] width 78 height 29
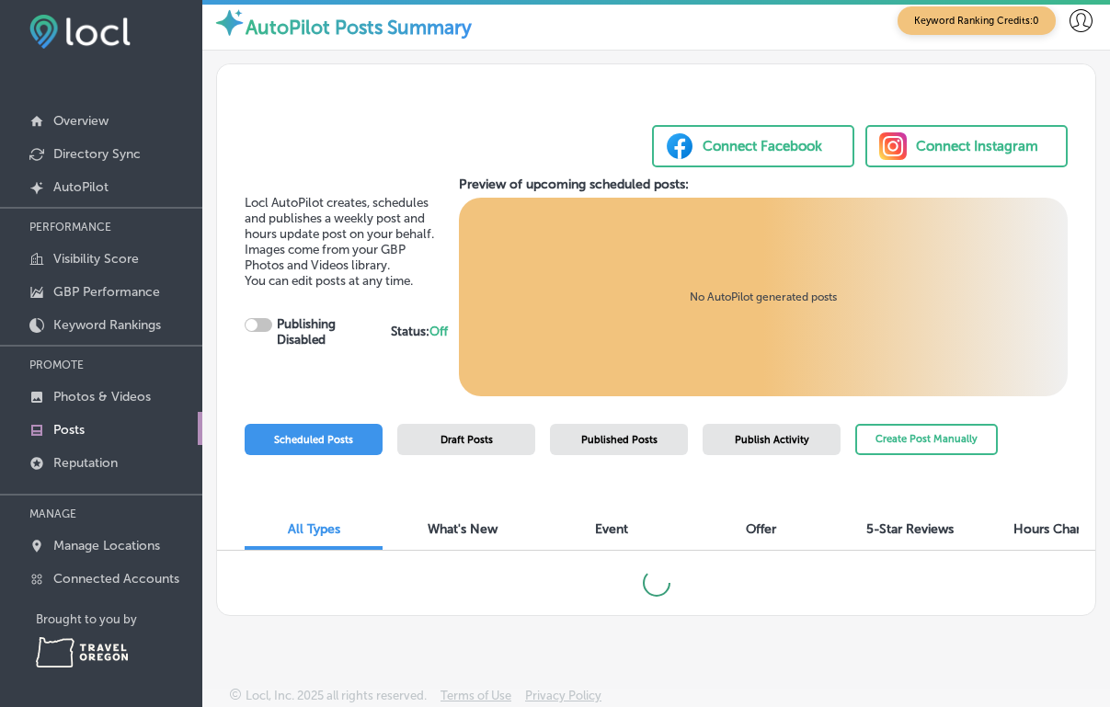
checkbox input "true"
